Goal: Book appointment/travel/reservation

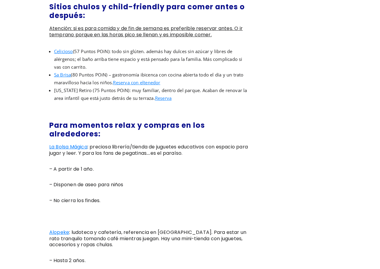
scroll to position [597, 0]
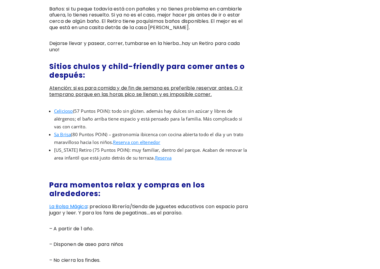
click at [65, 108] on span "Celicioso" at bounding box center [63, 111] width 19 height 6
click at [62, 132] on span "Sa Brisa" at bounding box center [62, 135] width 17 height 6
drag, startPoint x: 72, startPoint y: 138, endPoint x: 76, endPoint y: 139, distance: 4.2
click at [72, 147] on span "Florida Retiro (75 Puntos POiN): muy familiar, dentro del parque. Acaban de ren…" at bounding box center [150, 154] width 193 height 14
click at [166, 155] on span "Reserva" at bounding box center [163, 158] width 17 height 6
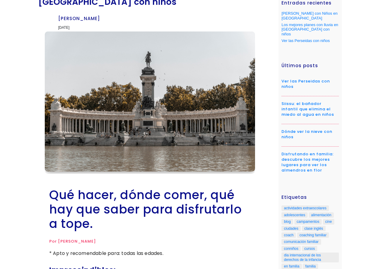
scroll to position [0, 0]
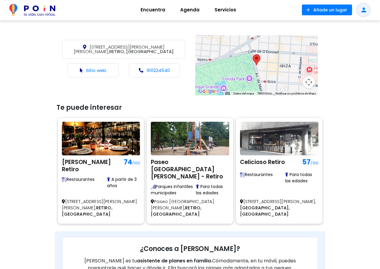
scroll to position [40, 0]
